Goal: Task Accomplishment & Management: Complete application form

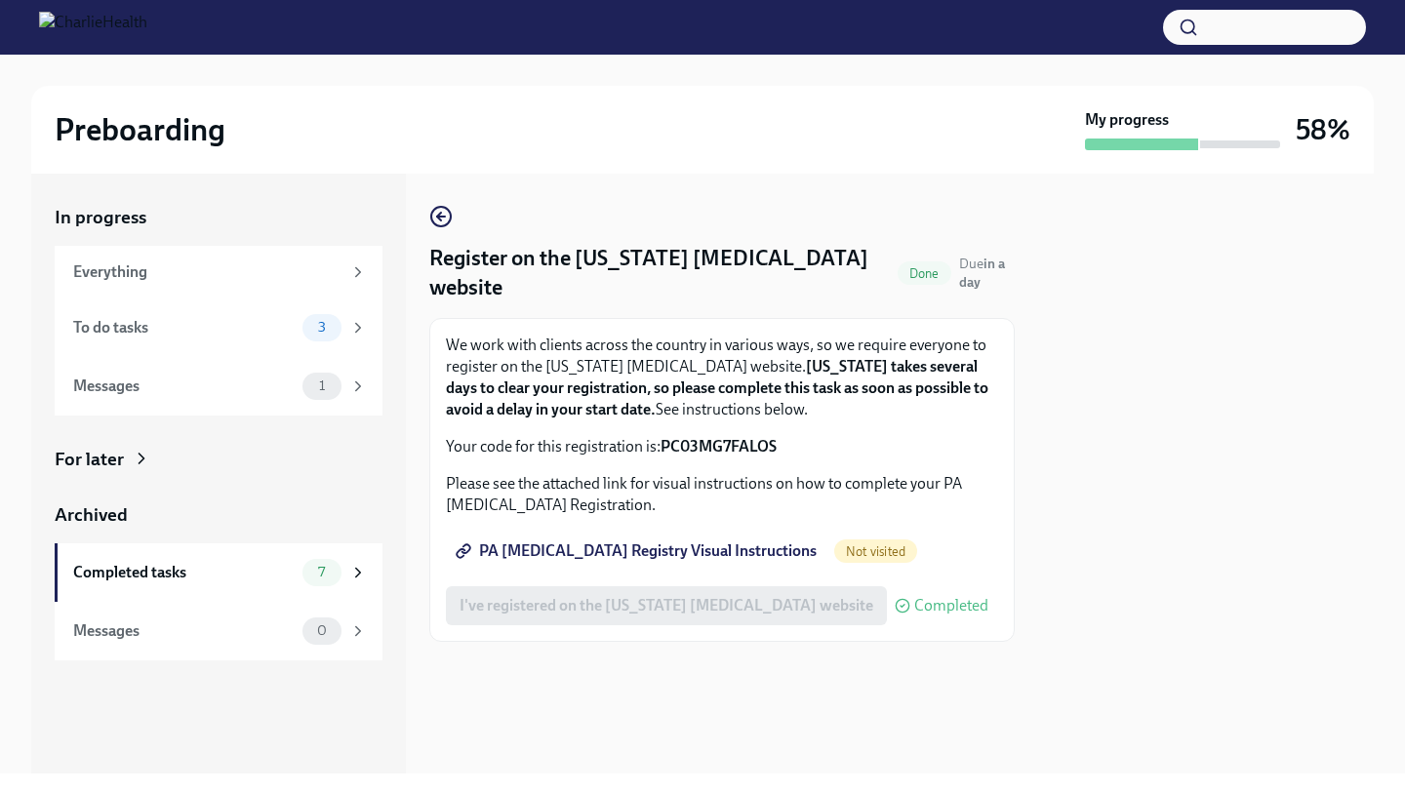
click at [834, 553] on span "Not visited" at bounding box center [875, 551] width 83 height 15
click at [734, 553] on span "PA [MEDICAL_DATA] Registry Visual Instructions" at bounding box center [638, 552] width 357 height 20
drag, startPoint x: 795, startPoint y: 444, endPoint x: 668, endPoint y: 438, distance: 127.0
click at [663, 440] on p "Your code for this registration is: PC03MG7FALOS" at bounding box center [722, 446] width 552 height 21
copy strong "PC03MG7FALOS"
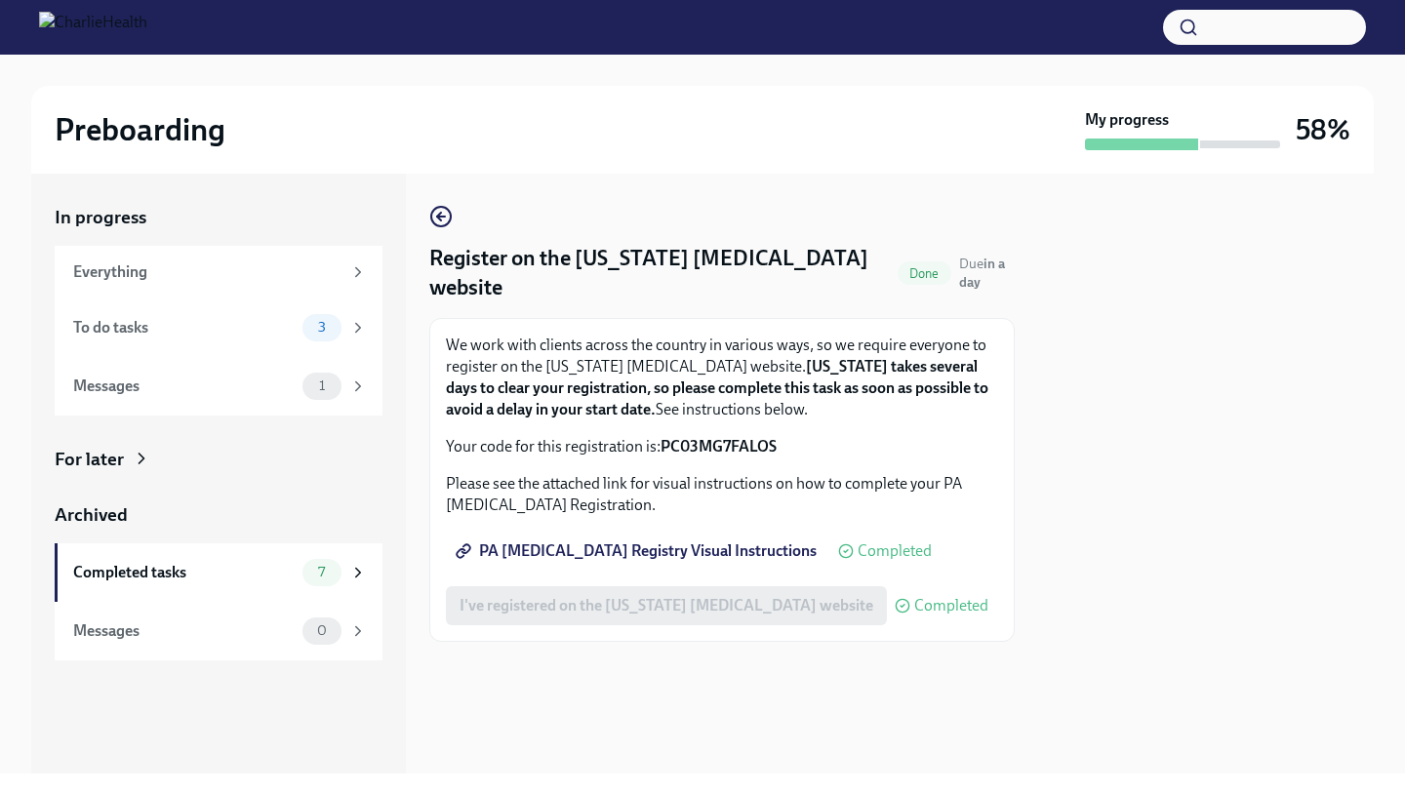
click at [577, 698] on div at bounding box center [721, 673] width 585 height 62
click at [244, 336] on div "To do tasks" at bounding box center [183, 327] width 221 height 21
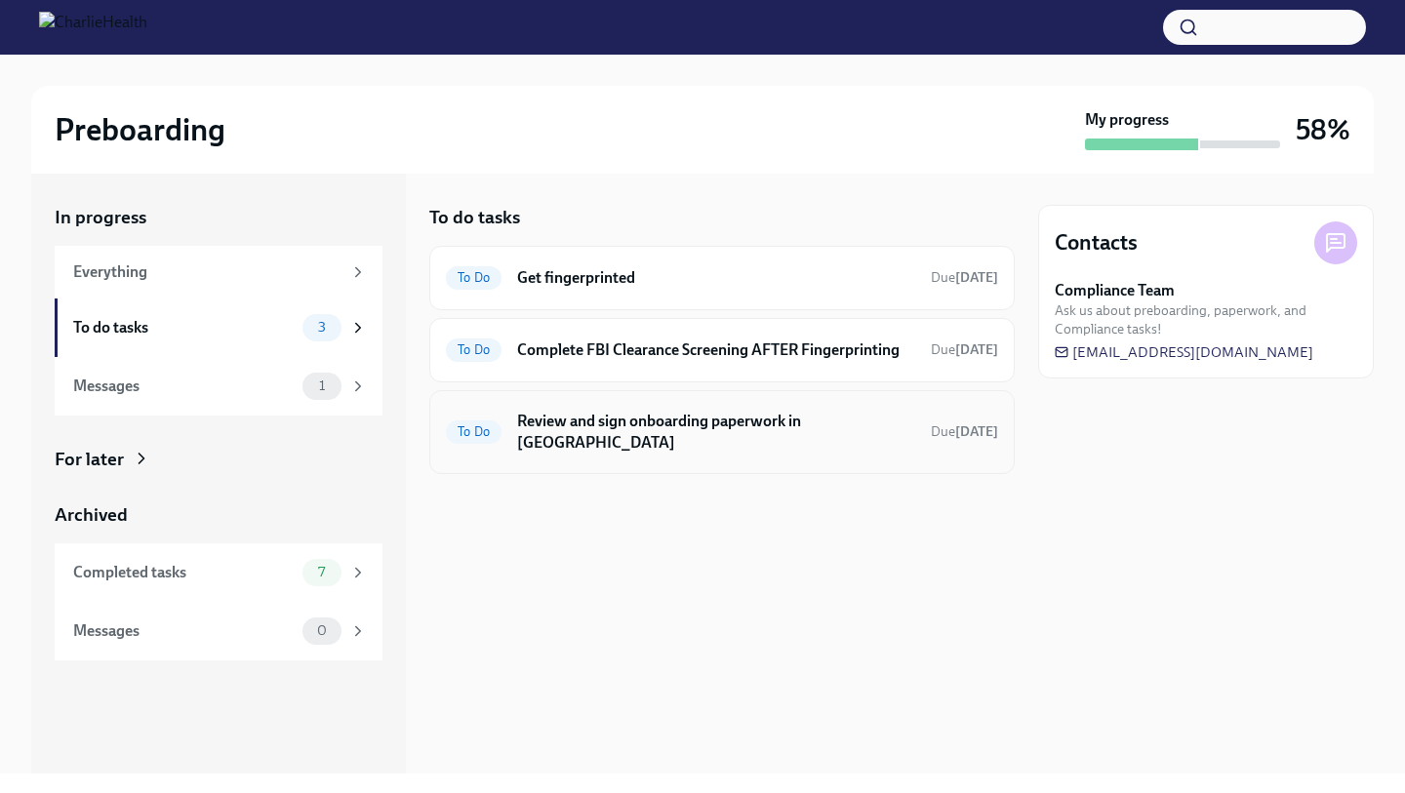
click at [543, 422] on h6 "Review and sign onboarding paperwork in [GEOGRAPHIC_DATA]" at bounding box center [716, 432] width 398 height 43
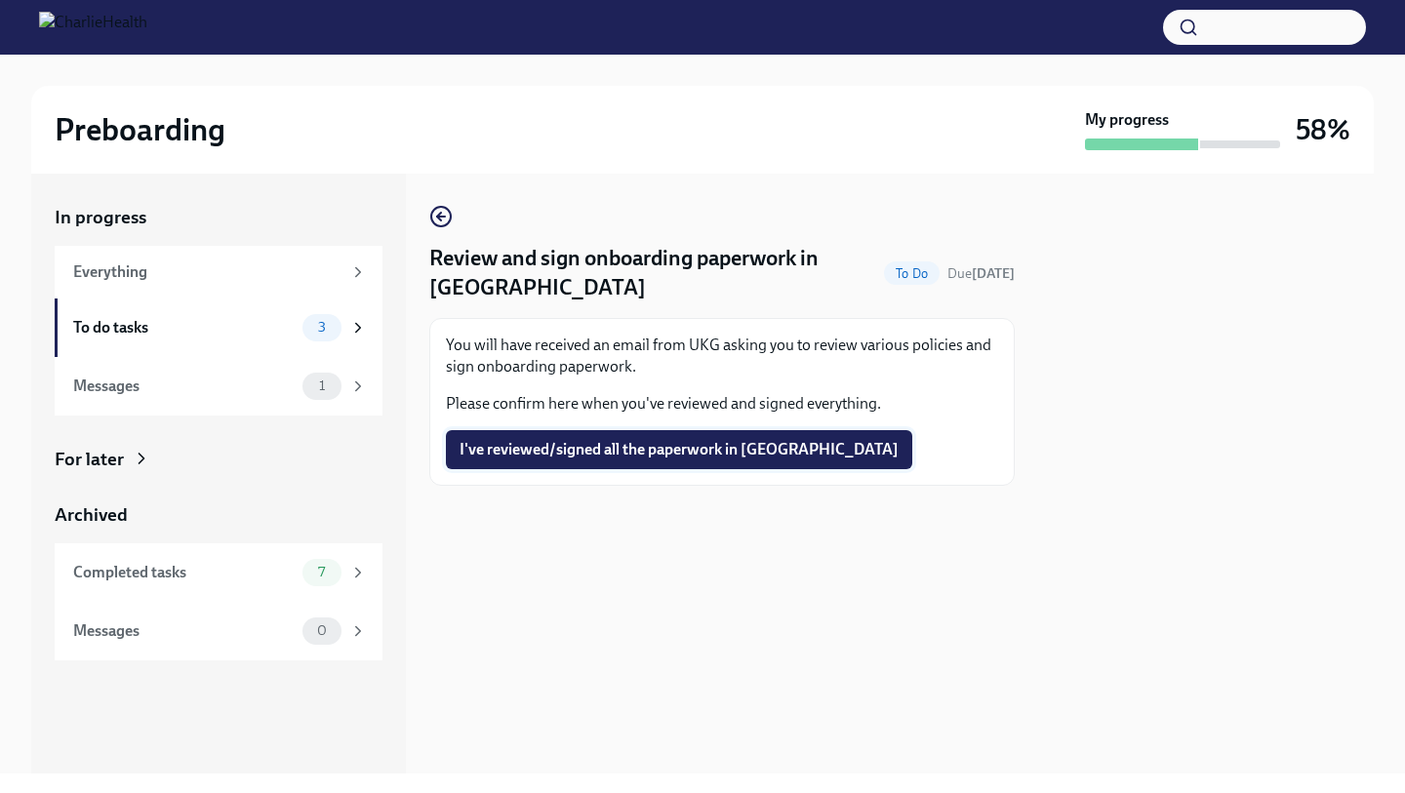
click at [591, 444] on span "I've reviewed/signed all the paperwork in [GEOGRAPHIC_DATA]" at bounding box center [679, 450] width 439 height 20
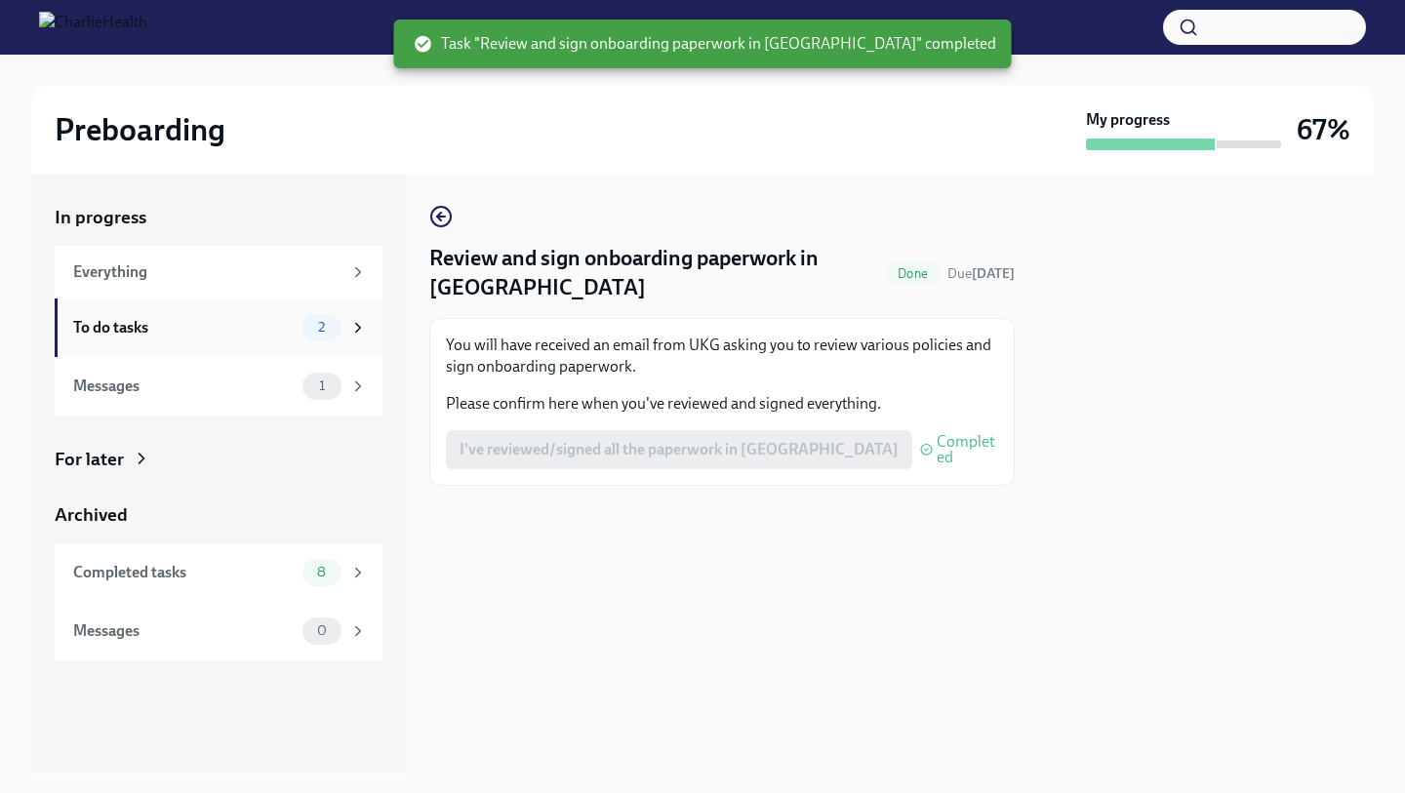
click at [220, 336] on div "To do tasks" at bounding box center [183, 327] width 221 height 21
